Goal: Entertainment & Leisure: Consume media (video, audio)

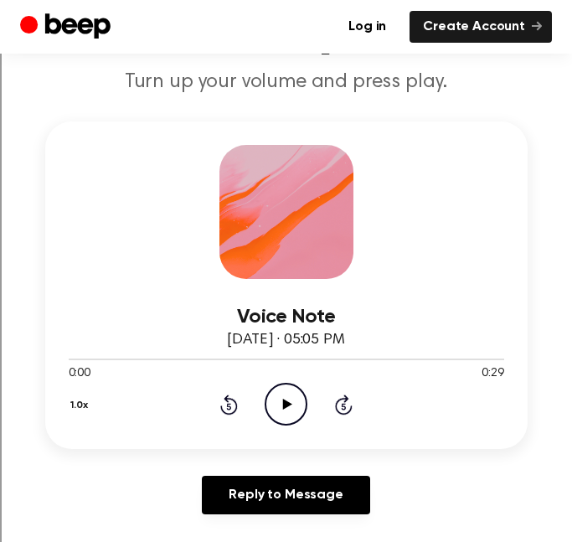
scroll to position [170, 0]
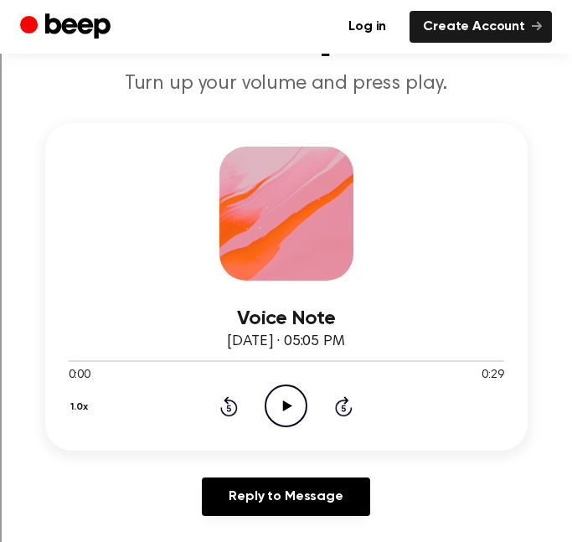
click at [295, 401] on icon "Play Audio" at bounding box center [286, 406] width 43 height 43
click at [293, 418] on icon "Pause Audio" at bounding box center [286, 406] width 43 height 43
click at [233, 416] on icon "Rewind 5 seconds" at bounding box center [229, 407] width 18 height 22
click at [265, 413] on icon "Play Audio" at bounding box center [286, 406] width 43 height 43
click at [265, 413] on icon "Pause Audio" at bounding box center [286, 406] width 43 height 43
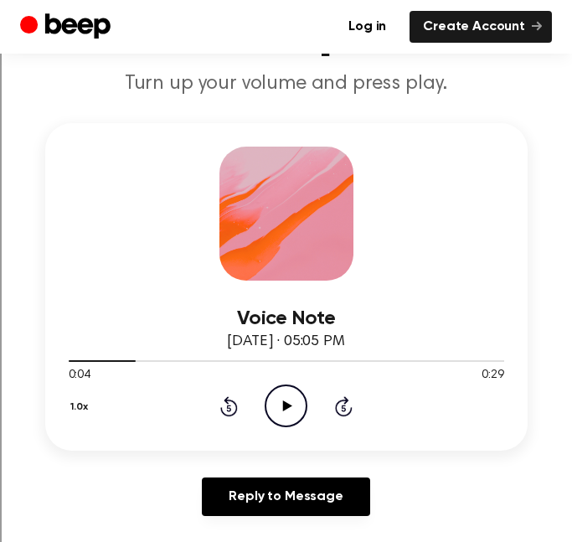
click at [288, 399] on icon "Play Audio" at bounding box center [286, 406] width 43 height 43
click at [288, 399] on icon "Pause Audio" at bounding box center [286, 406] width 43 height 43
click at [305, 403] on icon "Play Audio" at bounding box center [286, 406] width 43 height 43
click at [266, 403] on icon "Pause Audio" at bounding box center [286, 406] width 43 height 43
click at [279, 415] on icon "Play Audio" at bounding box center [286, 406] width 43 height 43
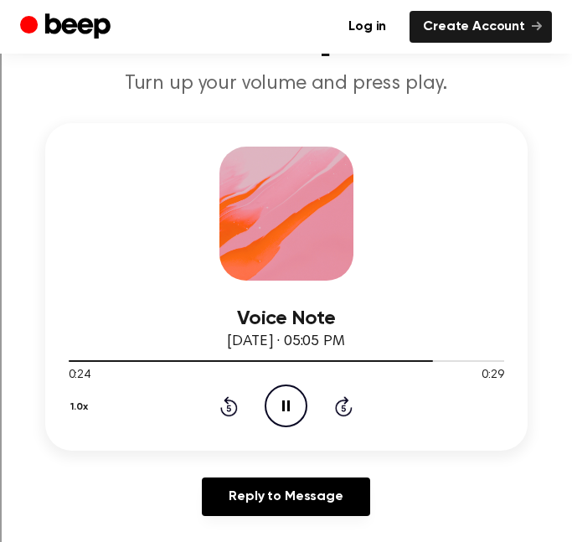
click at [285, 401] on icon "Pause Audio" at bounding box center [286, 406] width 43 height 43
click at [288, 417] on icon "Play Audio" at bounding box center [286, 406] width 43 height 43
click at [288, 417] on icon "Pause Audio" at bounding box center [286, 406] width 43 height 43
click at [268, 396] on circle at bounding box center [286, 405] width 41 height 41
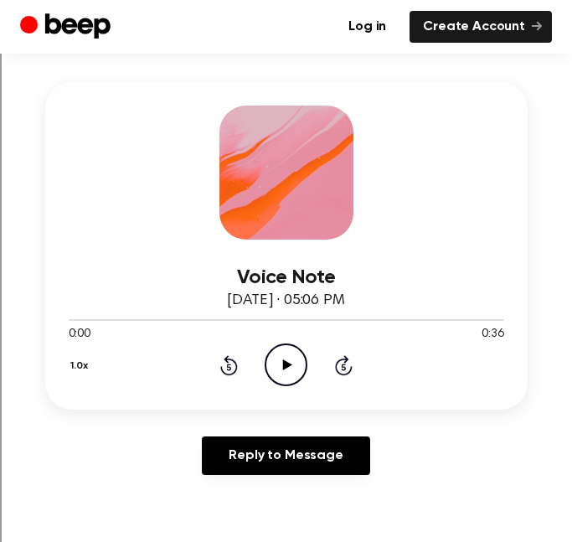
scroll to position [214, 0]
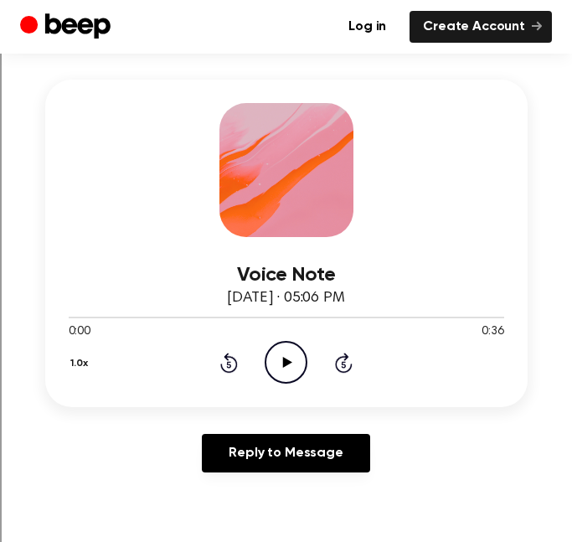
click at [292, 378] on icon "Play Audio" at bounding box center [286, 362] width 43 height 43
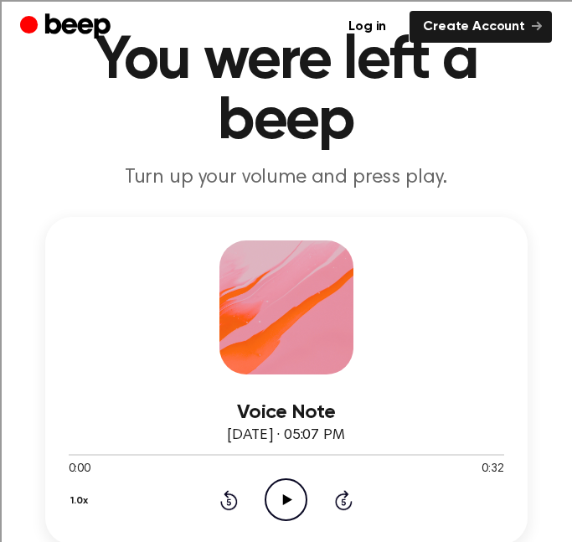
scroll to position [80, 0]
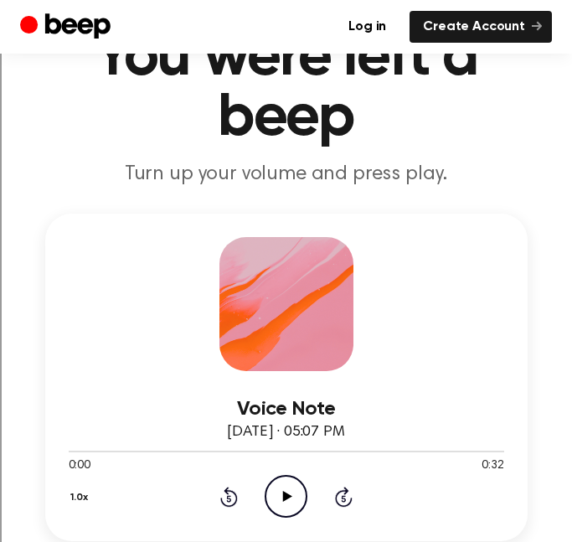
click at [287, 494] on icon at bounding box center [287, 496] width 9 height 11
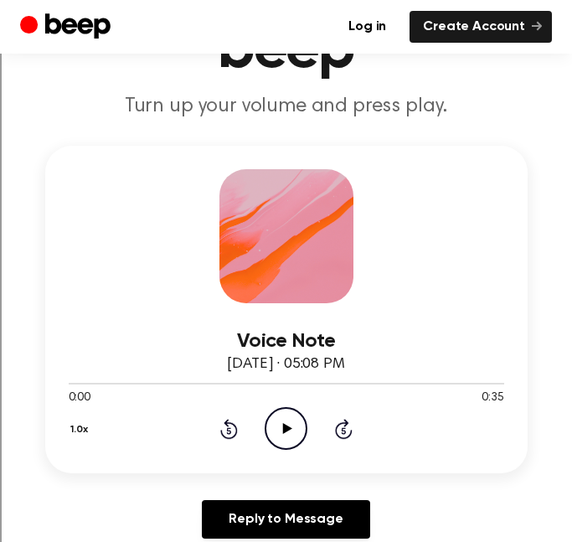
scroll to position [168, 0]
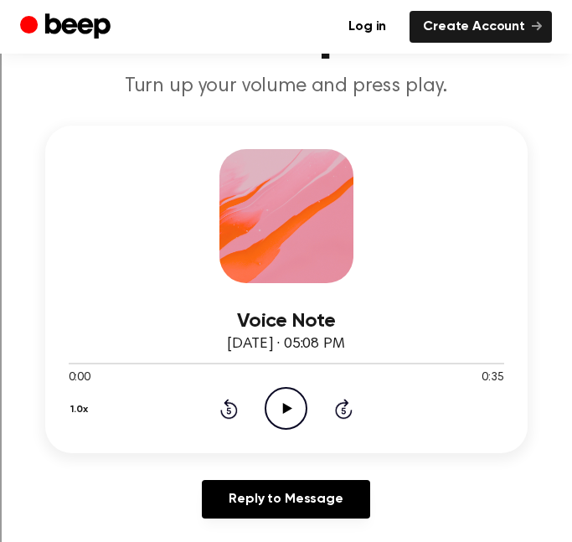
click at [296, 415] on icon "Play Audio" at bounding box center [286, 408] width 43 height 43
